Goal: Use online tool/utility: Utilize a website feature to perform a specific function

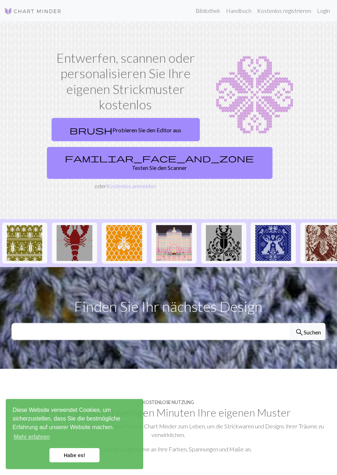
click at [162, 127] on font "Probieren Sie den Editor aus" at bounding box center [147, 130] width 69 height 7
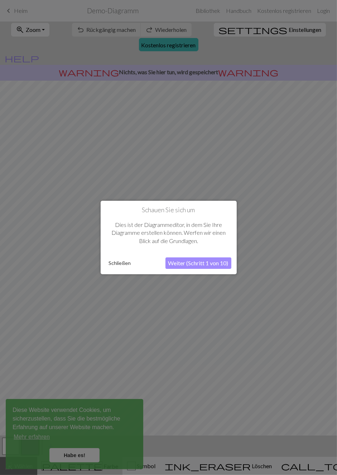
click at [216, 267] on button "Weiter (Schritt 1 von 10)" at bounding box center [199, 262] width 66 height 11
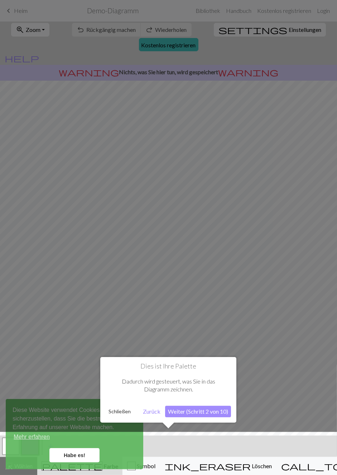
click at [218, 409] on font "Weiter (Schritt 2 von 10)" at bounding box center [198, 411] width 60 height 7
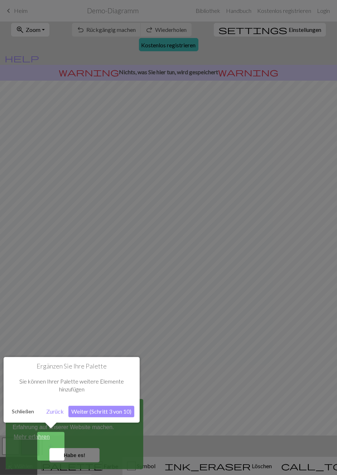
click at [120, 416] on button "Weiter (Schritt 3 von 10)" at bounding box center [101, 411] width 66 height 11
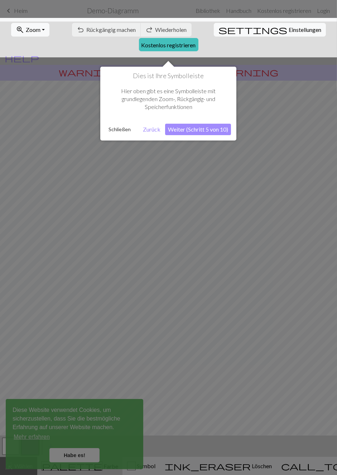
click at [218, 128] on font "Weiter (Schritt 5 von 10)" at bounding box center [198, 129] width 60 height 7
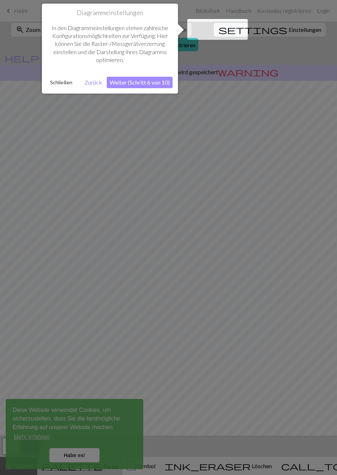
click at [158, 81] on font "Weiter (Schritt 6 von 10)" at bounding box center [140, 82] width 60 height 7
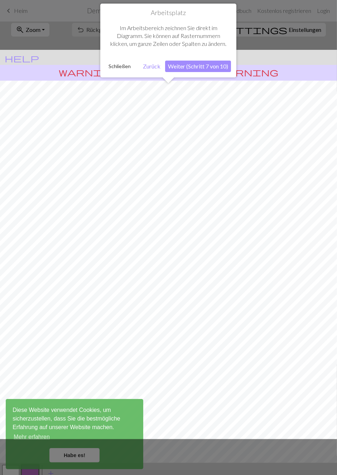
click at [215, 67] on font "Weiter (Schritt 7 von 10)" at bounding box center [198, 66] width 60 height 7
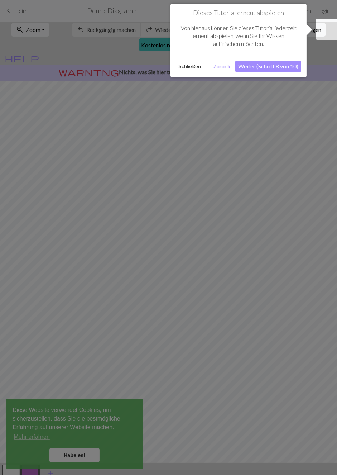
click at [286, 68] on font "Weiter (Schritt 8 von 10)" at bounding box center [268, 66] width 60 height 7
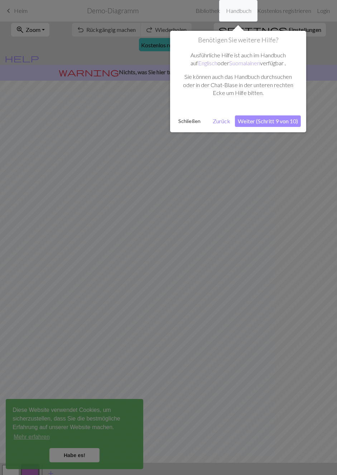
click at [287, 118] on font "Weiter (Schritt 9 von 10)" at bounding box center [268, 121] width 60 height 7
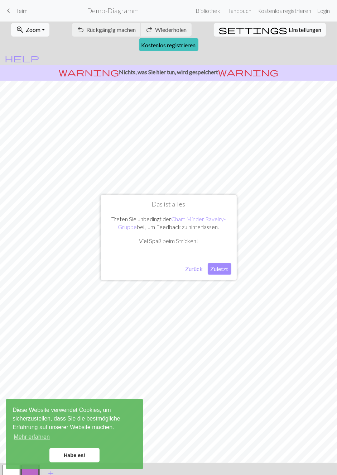
click at [222, 268] on font "Zuletzt" at bounding box center [220, 268] width 18 height 7
click at [90, 461] on link "Habe es!" at bounding box center [74, 455] width 50 height 14
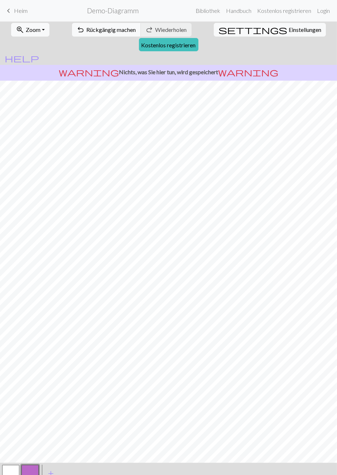
click at [72, 35] on button "undo Rückgängig machen Rückgängig machen" at bounding box center [106, 30] width 69 height 14
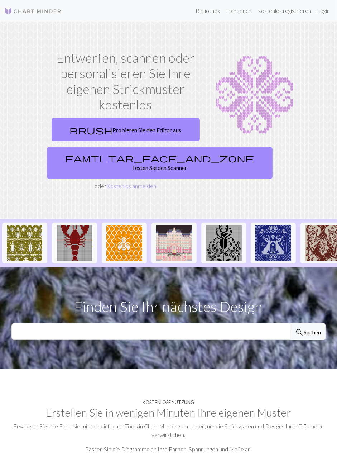
click at [155, 164] on font "Testen Sie den Scanner" at bounding box center [159, 167] width 55 height 7
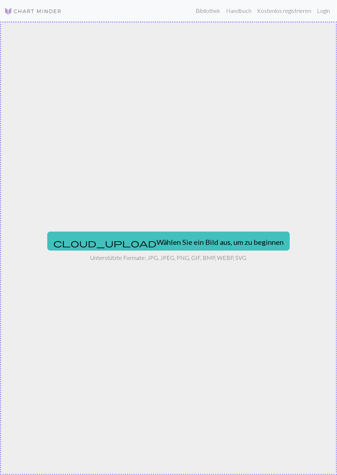
click at [215, 241] on font "Wählen Sie ein Bild aus, um zu beginnen" at bounding box center [220, 242] width 127 height 9
type input "C:\fakepath\1000048707.jpg"
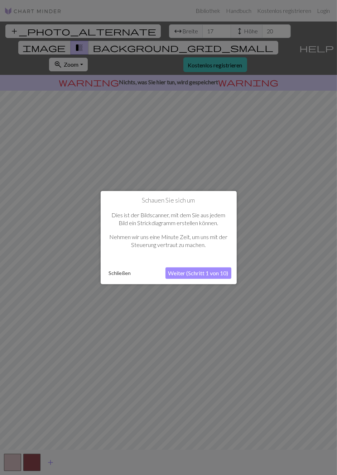
click at [217, 272] on font "Weiter (Schritt 1 von 10)" at bounding box center [198, 273] width 60 height 7
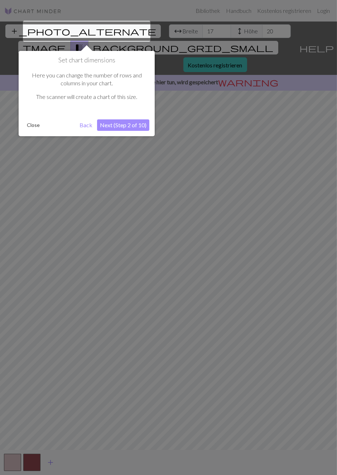
scroll to position [13, 0]
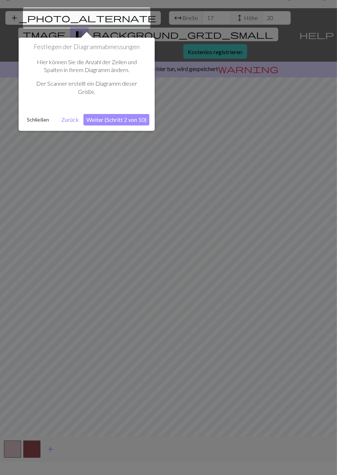
click at [134, 121] on font "Weiter (Schritt 2 von 10)" at bounding box center [116, 119] width 60 height 7
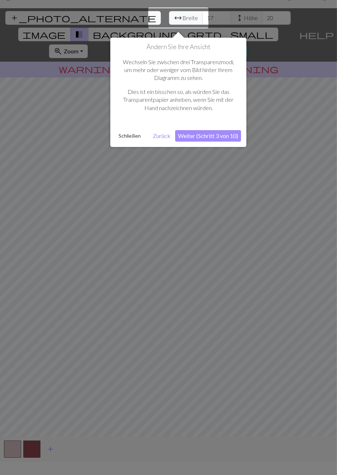
click at [231, 136] on font "Weiter (Schritt 3 von 10)" at bounding box center [208, 135] width 60 height 7
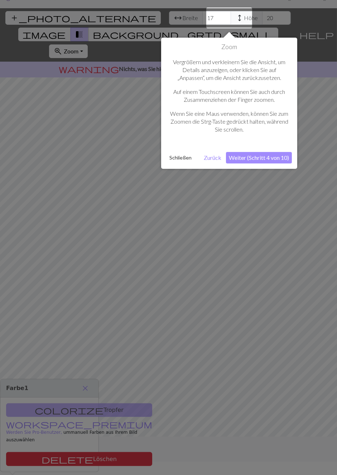
click at [284, 156] on font "Weiter (Schritt 4 von 10)" at bounding box center [259, 157] width 60 height 7
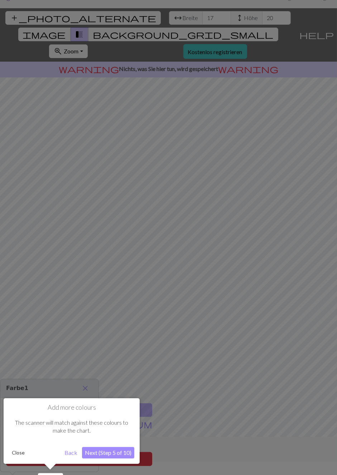
scroll to position [34, 0]
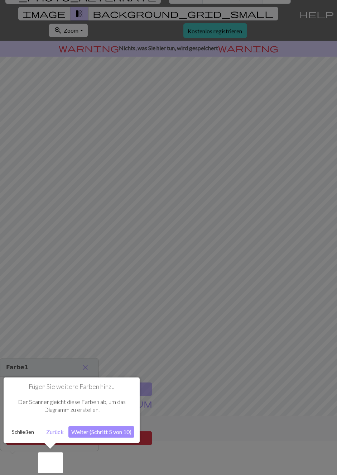
click at [115, 437] on button "Weiter (Schritt 5 von 10)" at bounding box center [101, 431] width 66 height 11
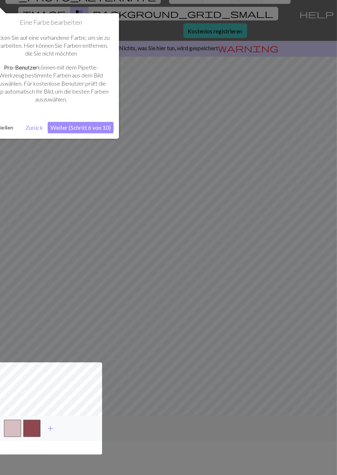
click at [104, 125] on font "Weiter (Schritt 6 von 10)" at bounding box center [81, 127] width 60 height 7
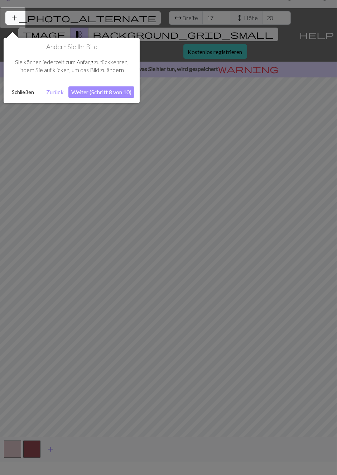
click at [125, 92] on font "Weiter (Schritt 8 von 10)" at bounding box center [101, 92] width 60 height 7
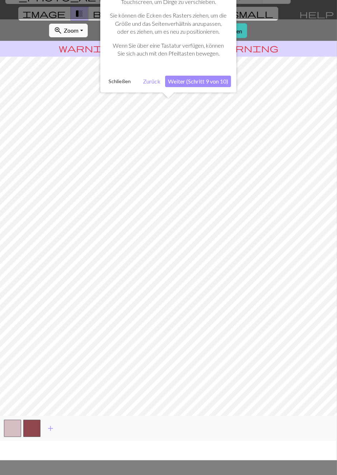
click at [215, 79] on font "Weiter (Schritt 9 von 10)" at bounding box center [198, 81] width 60 height 7
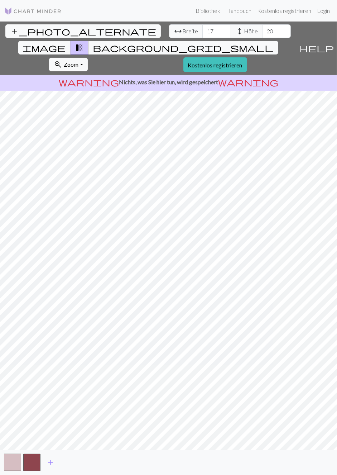
click at [37, 464] on button "button" at bounding box center [31, 462] width 17 height 17
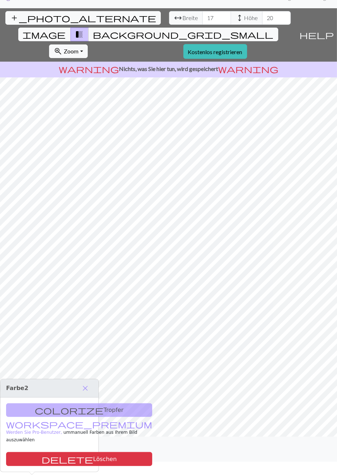
click at [82, 452] on button "delete Löschen" at bounding box center [79, 459] width 146 height 14
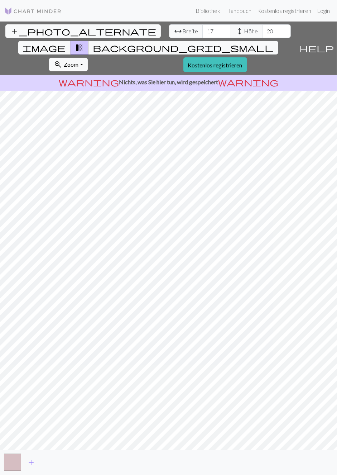
click at [222, 77] on span "warning" at bounding box center [248, 82] width 60 height 10
click at [226, 77] on span "warning" at bounding box center [248, 82] width 60 height 10
click at [279, 78] on p "warning Nichts, was Sie hier tun, wird gespeichert warning" at bounding box center [169, 82] width 332 height 9
